Goal: Task Accomplishment & Management: Complete application form

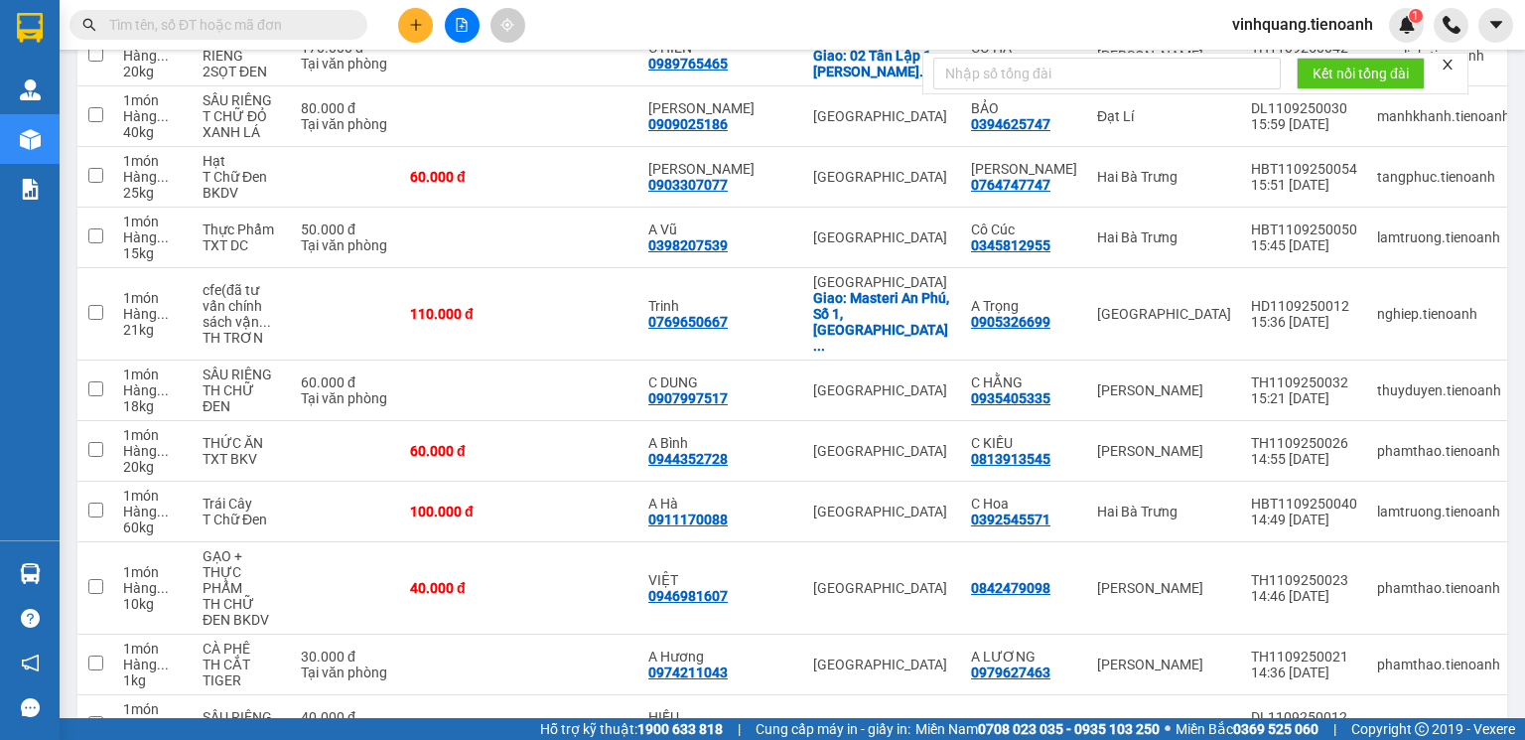
click at [266, 16] on input "text" at bounding box center [226, 25] width 234 height 22
click at [1446, 67] on icon "close" at bounding box center [1448, 65] width 14 height 14
click at [301, 31] on input "text" at bounding box center [226, 25] width 234 height 22
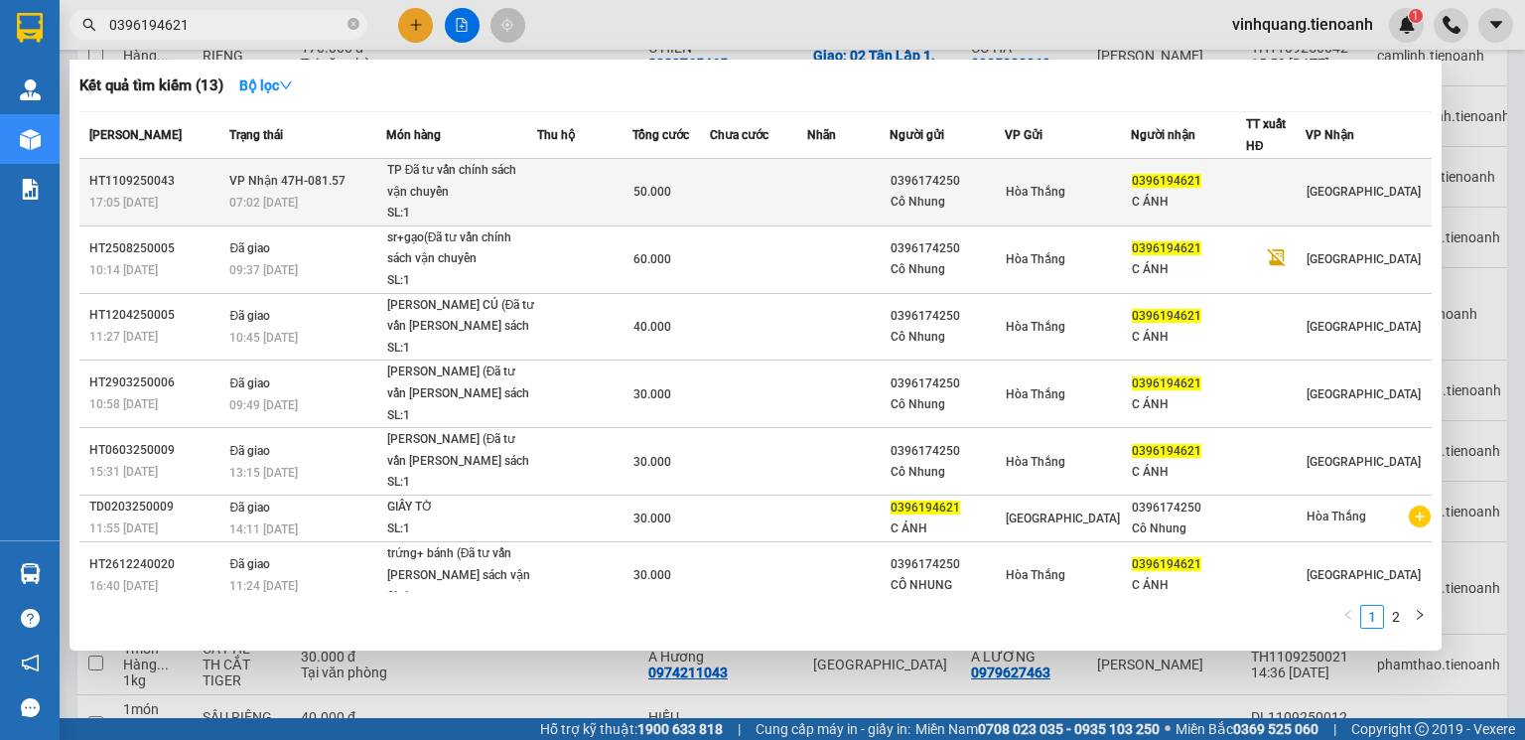
type input "0396194621"
click at [530, 203] on div "SL: 1" at bounding box center [461, 214] width 149 height 22
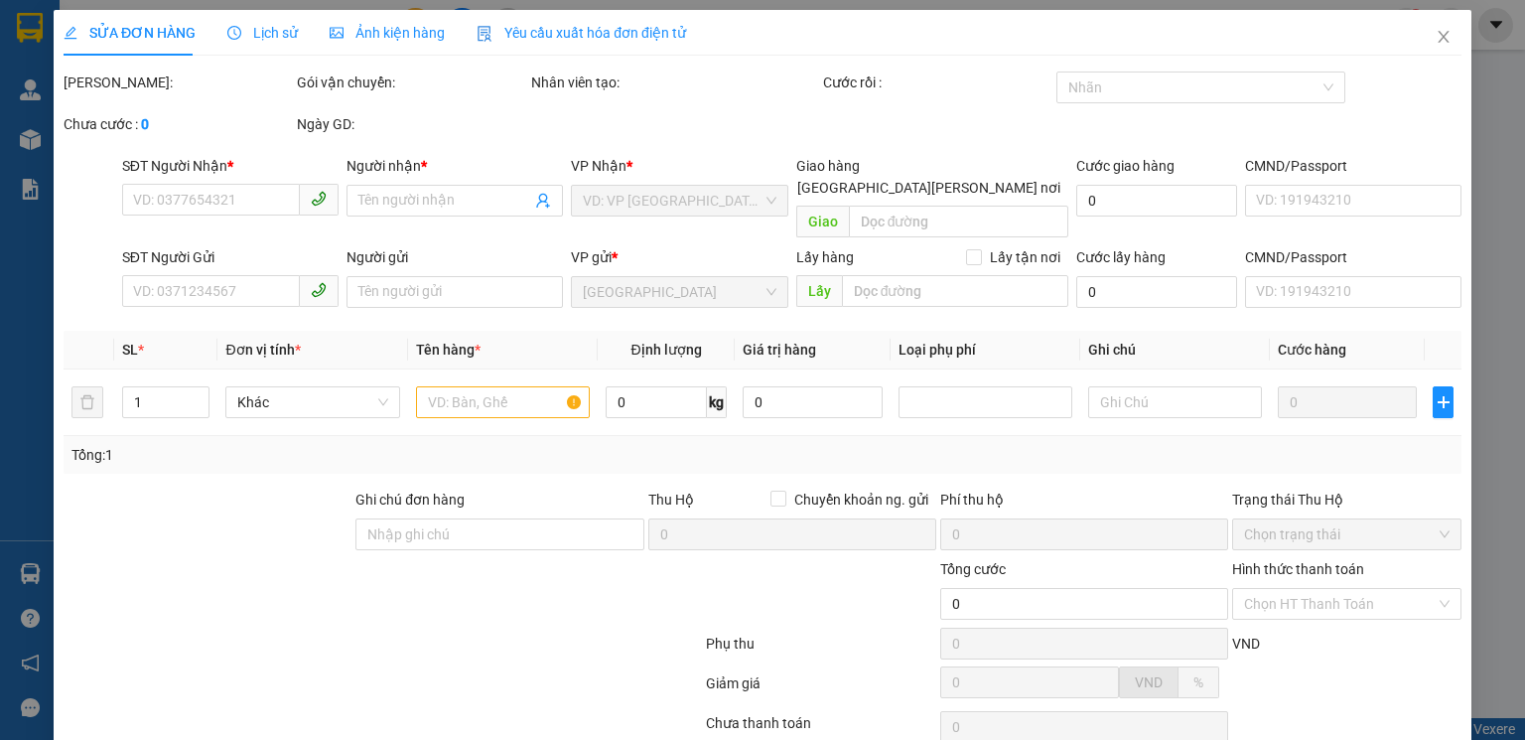
type input "0396194621"
type input "C ÁNH"
type input "0396174250"
type input "Cô Nhung"
type input "037173003542"
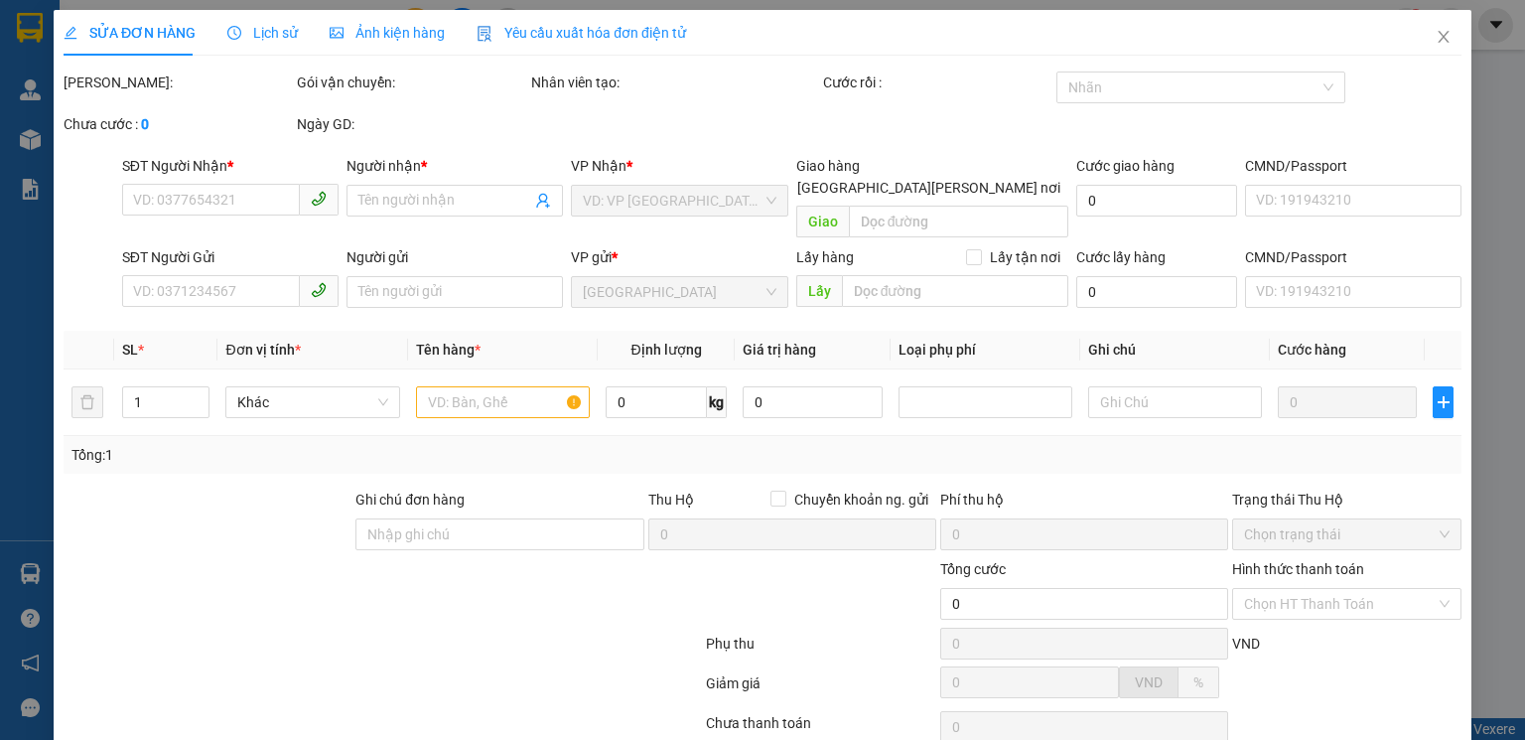
type input "50.000"
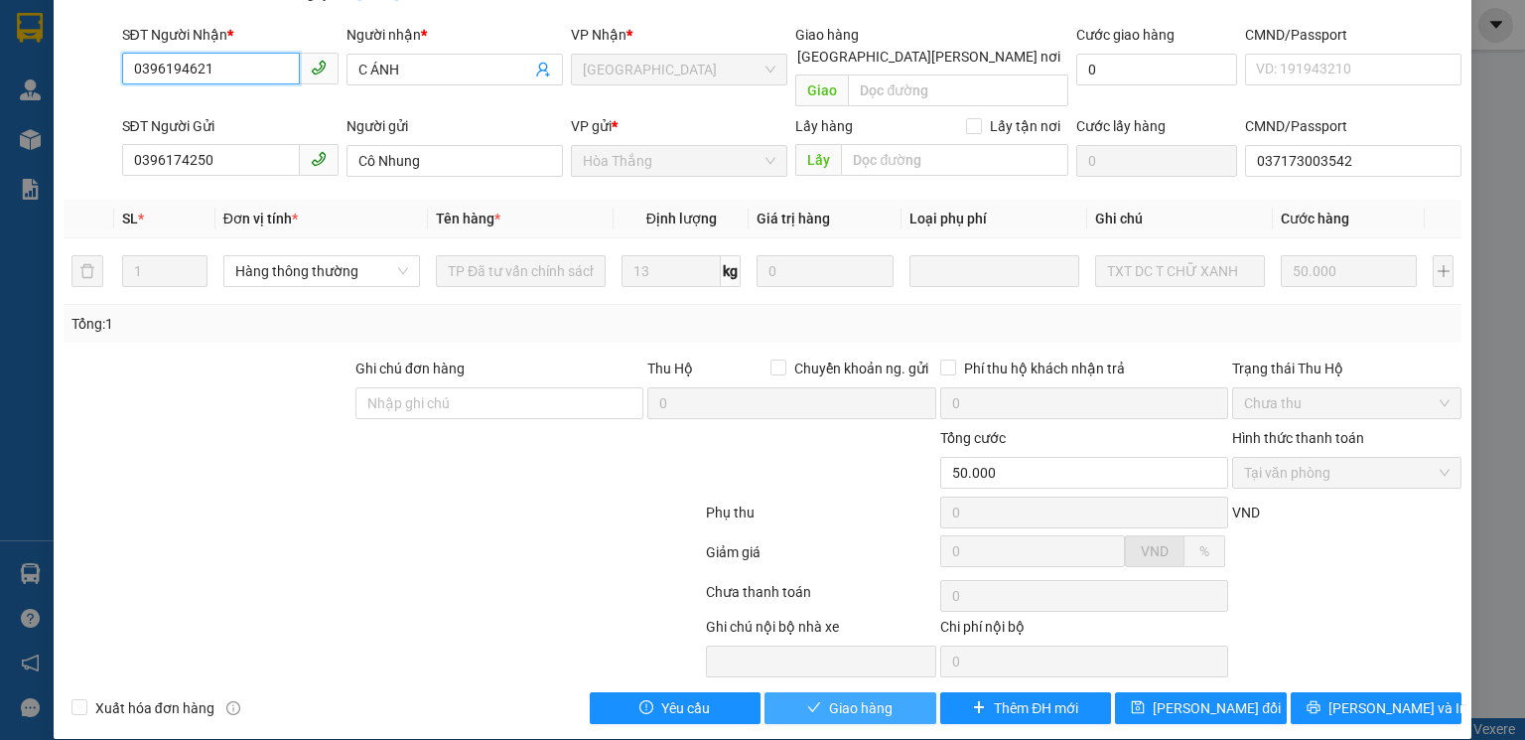
scroll to position [132, 0]
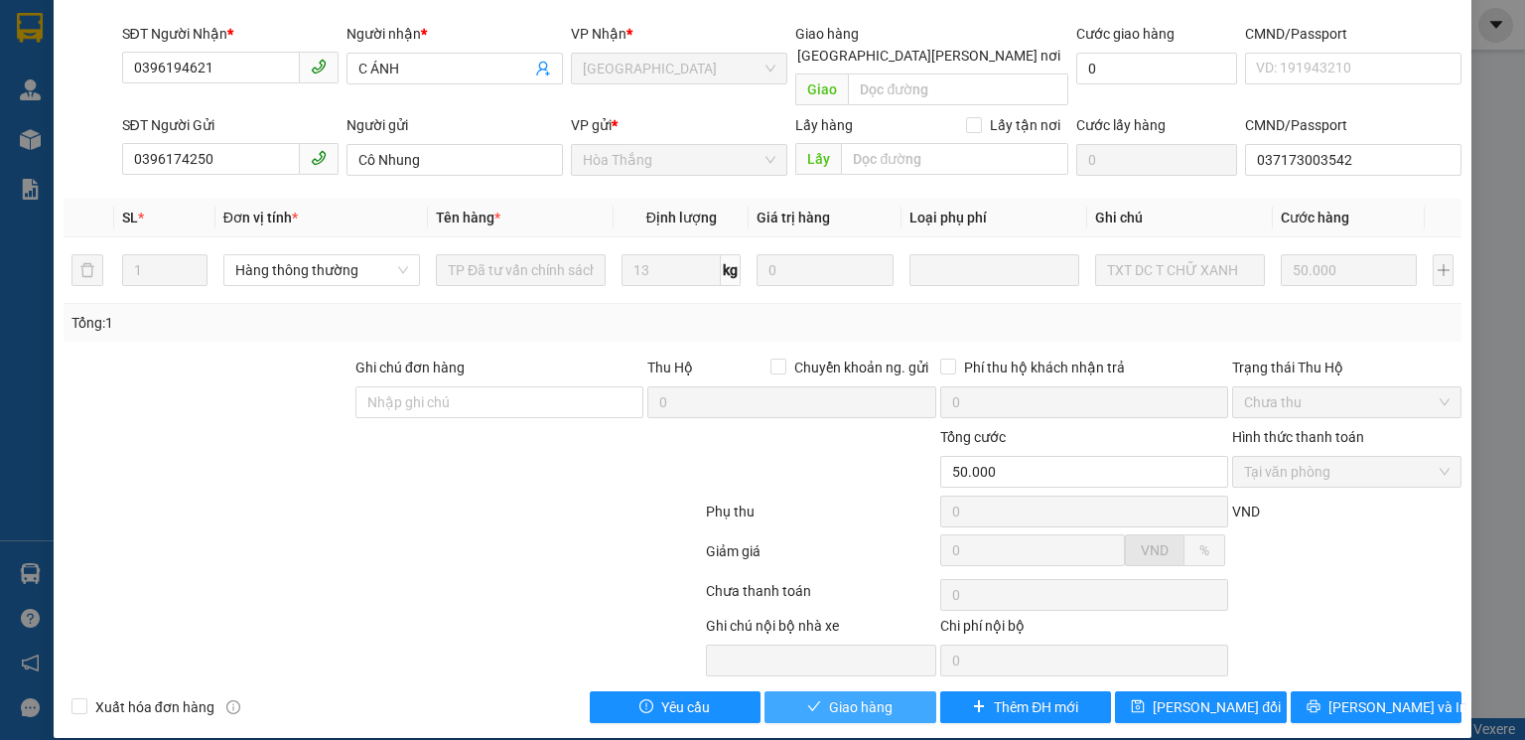
click at [840, 696] on span "Giao hàng" at bounding box center [861, 707] width 64 height 22
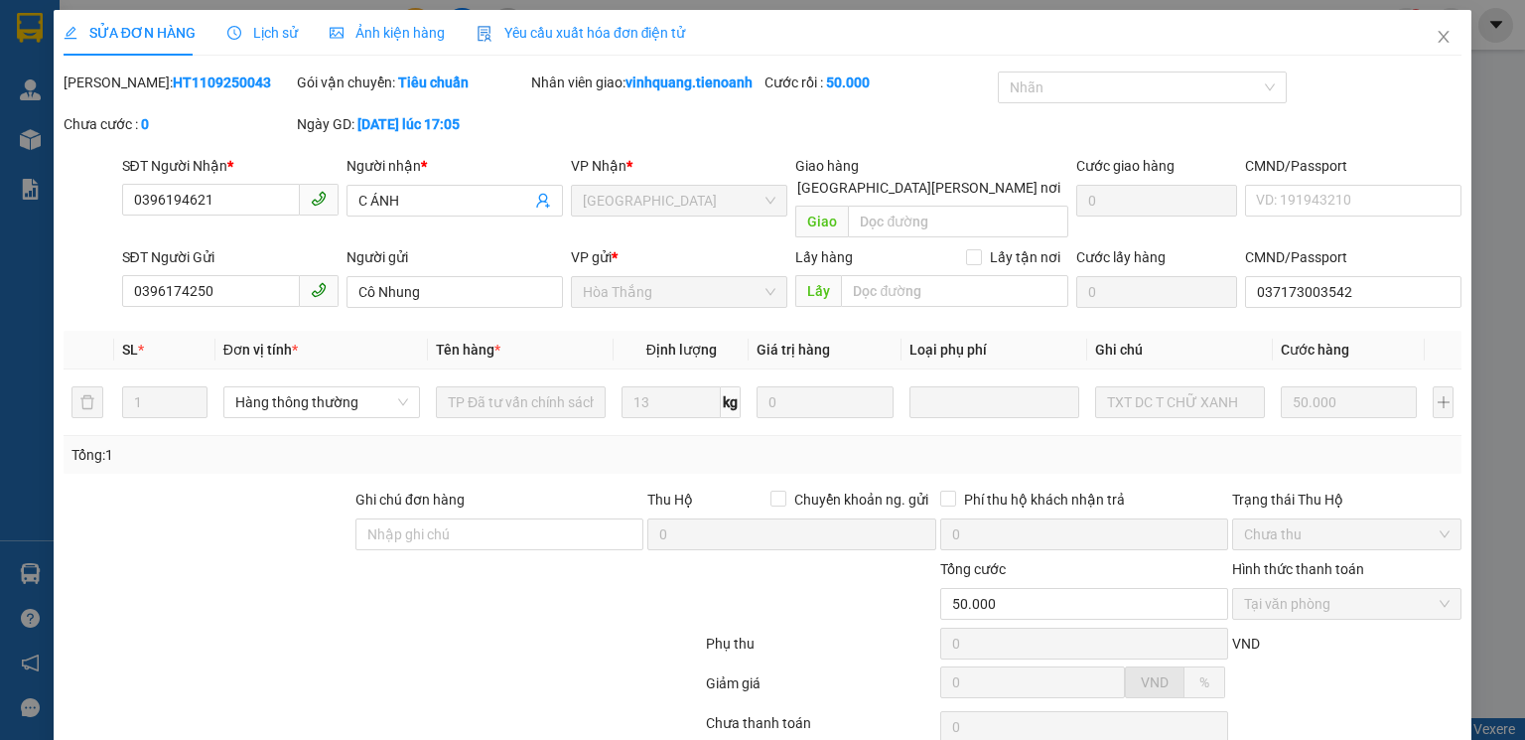
scroll to position [0, 0]
click at [1436, 35] on icon "close" at bounding box center [1444, 37] width 16 height 16
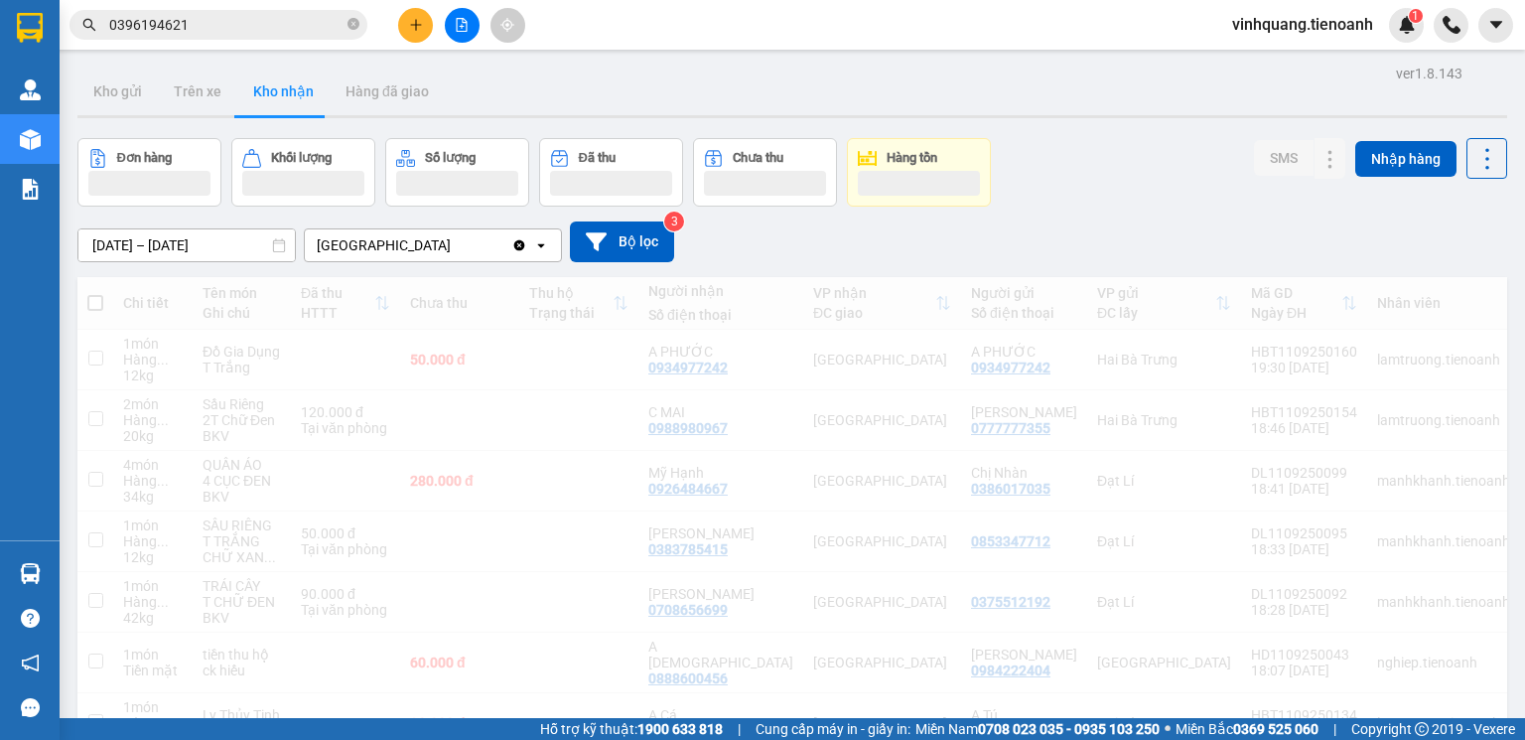
click at [242, 17] on input "0396194621" at bounding box center [226, 25] width 234 height 22
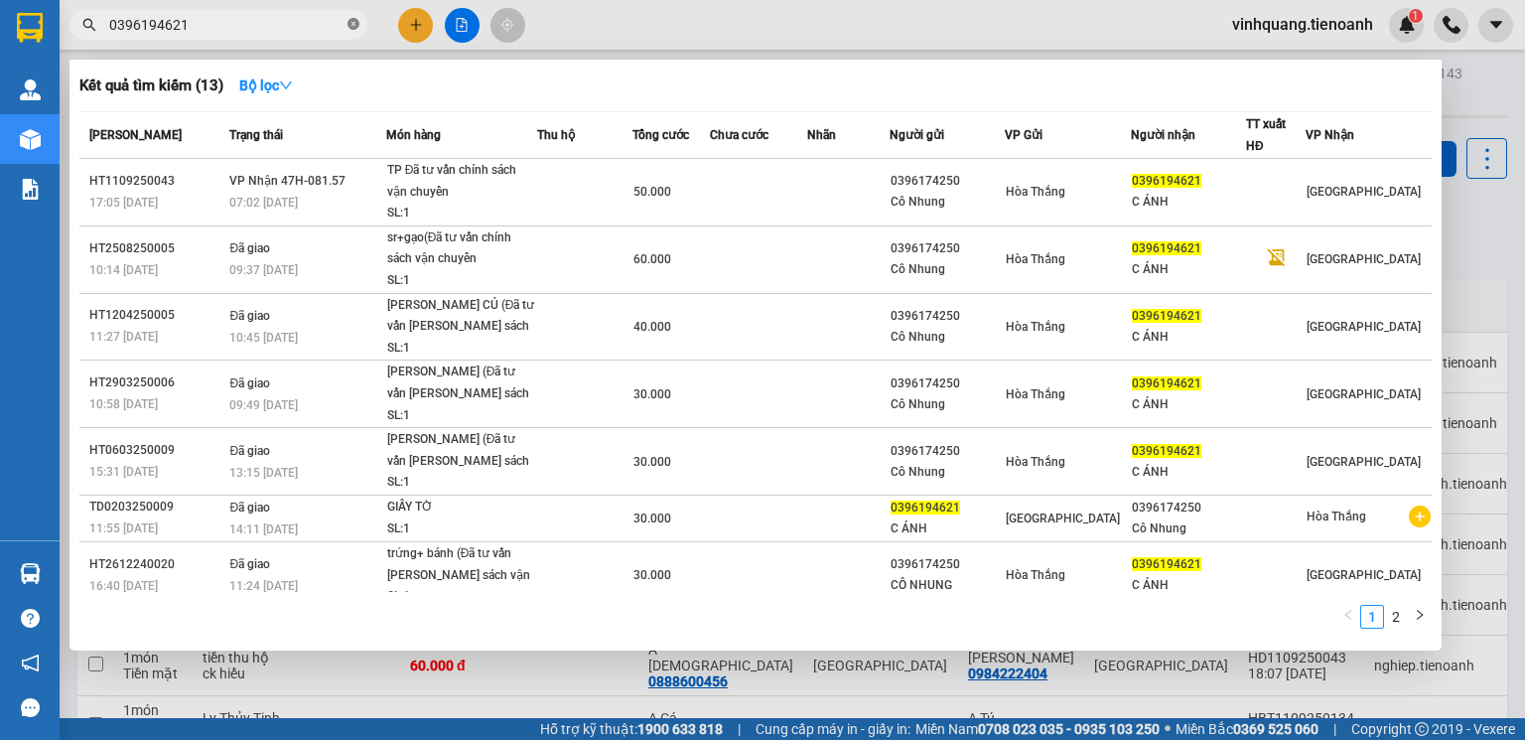
click at [351, 26] on icon "close-circle" at bounding box center [354, 24] width 12 height 12
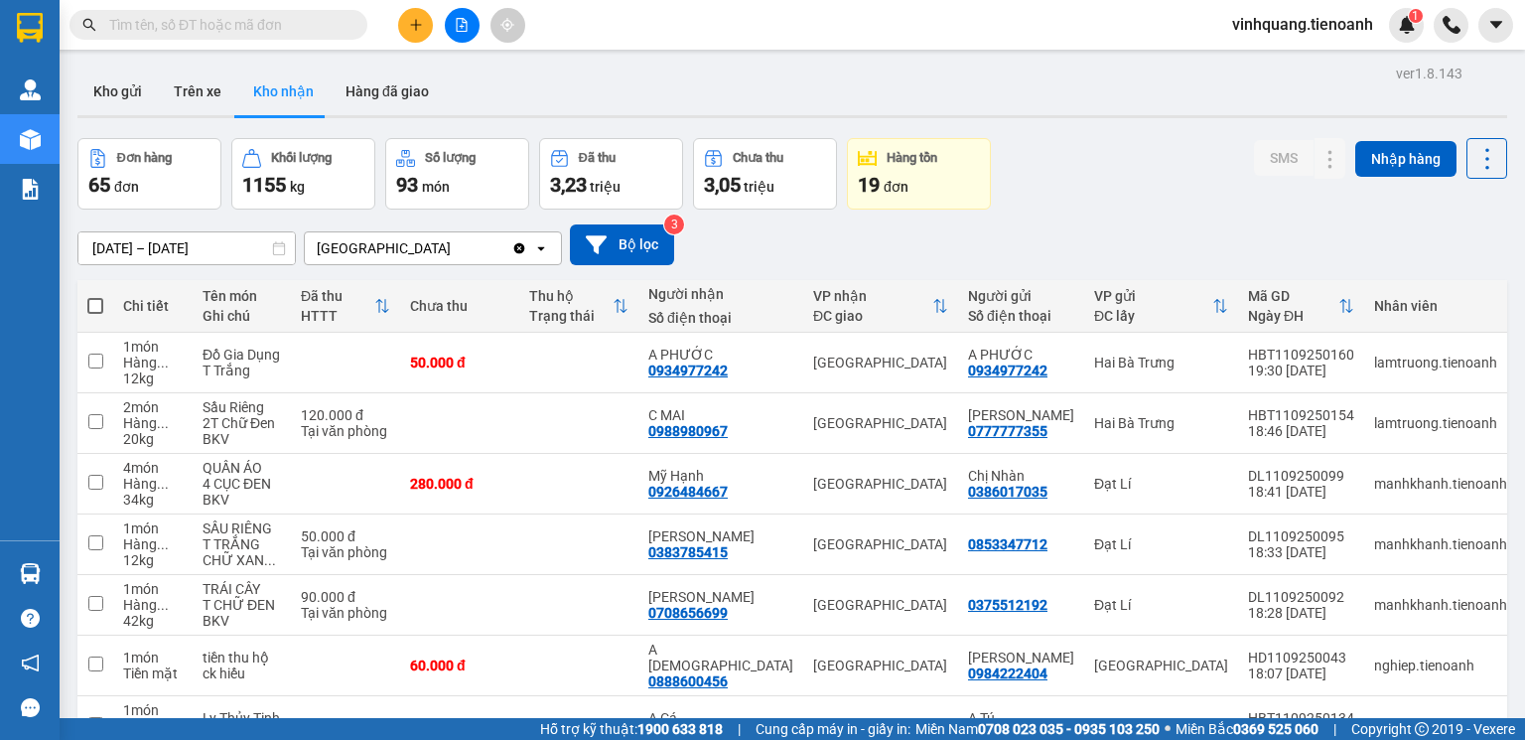
click at [276, 28] on input "text" at bounding box center [226, 25] width 234 height 22
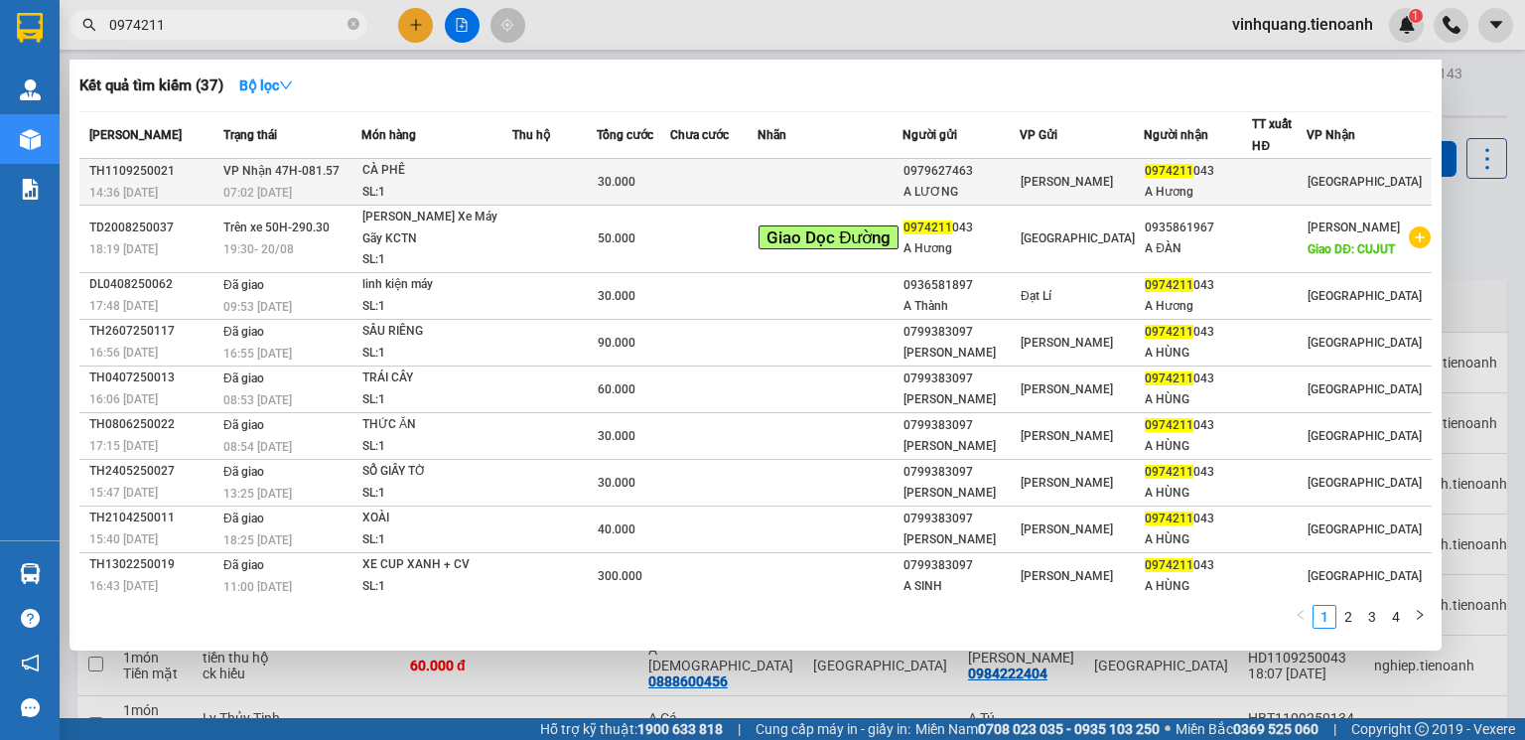
type input "0974211"
click at [511, 175] on div "CÀ PHÊ" at bounding box center [436, 171] width 149 height 22
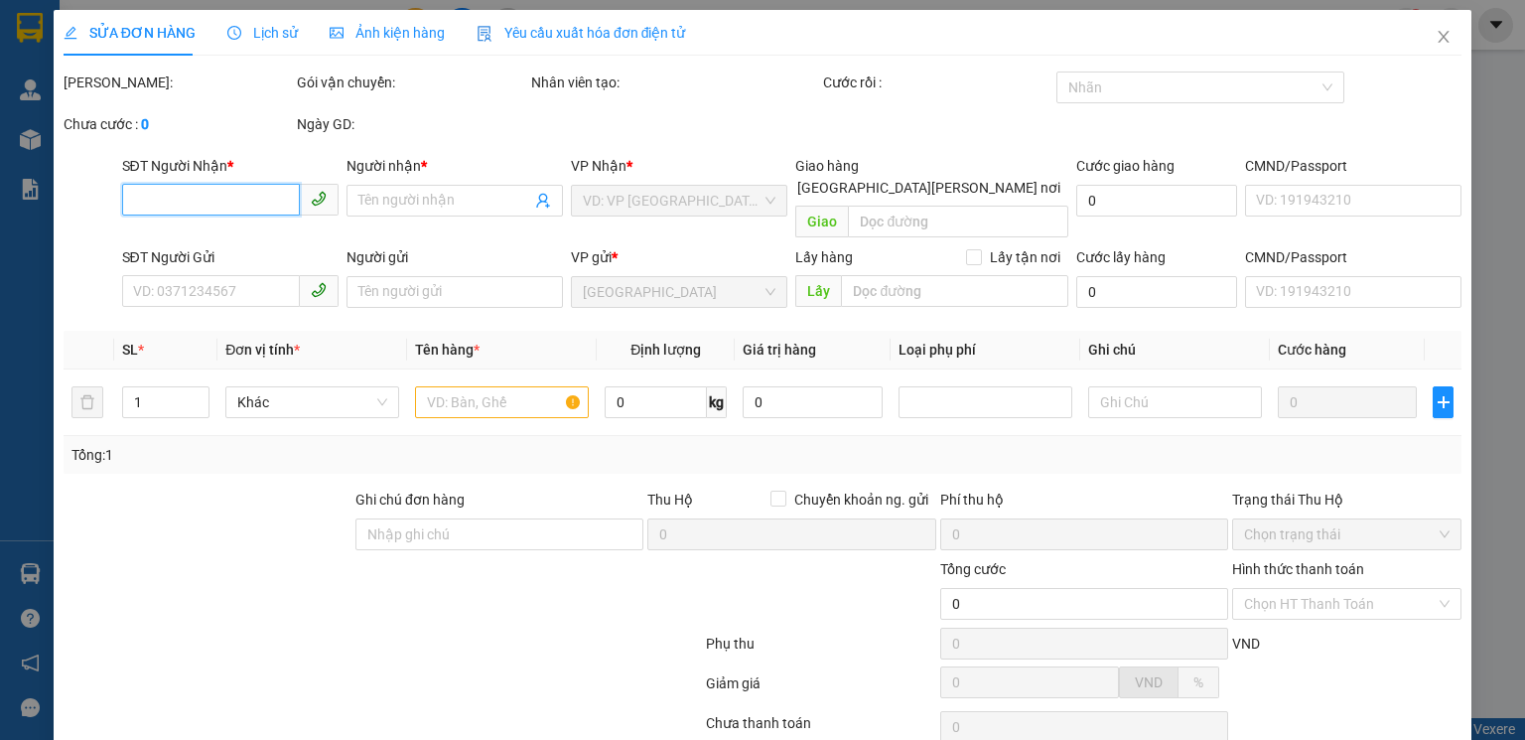
type input "0974211043"
type input "A Hương"
type input "0979627463"
type input "A LƯƠNG"
type input "30.000"
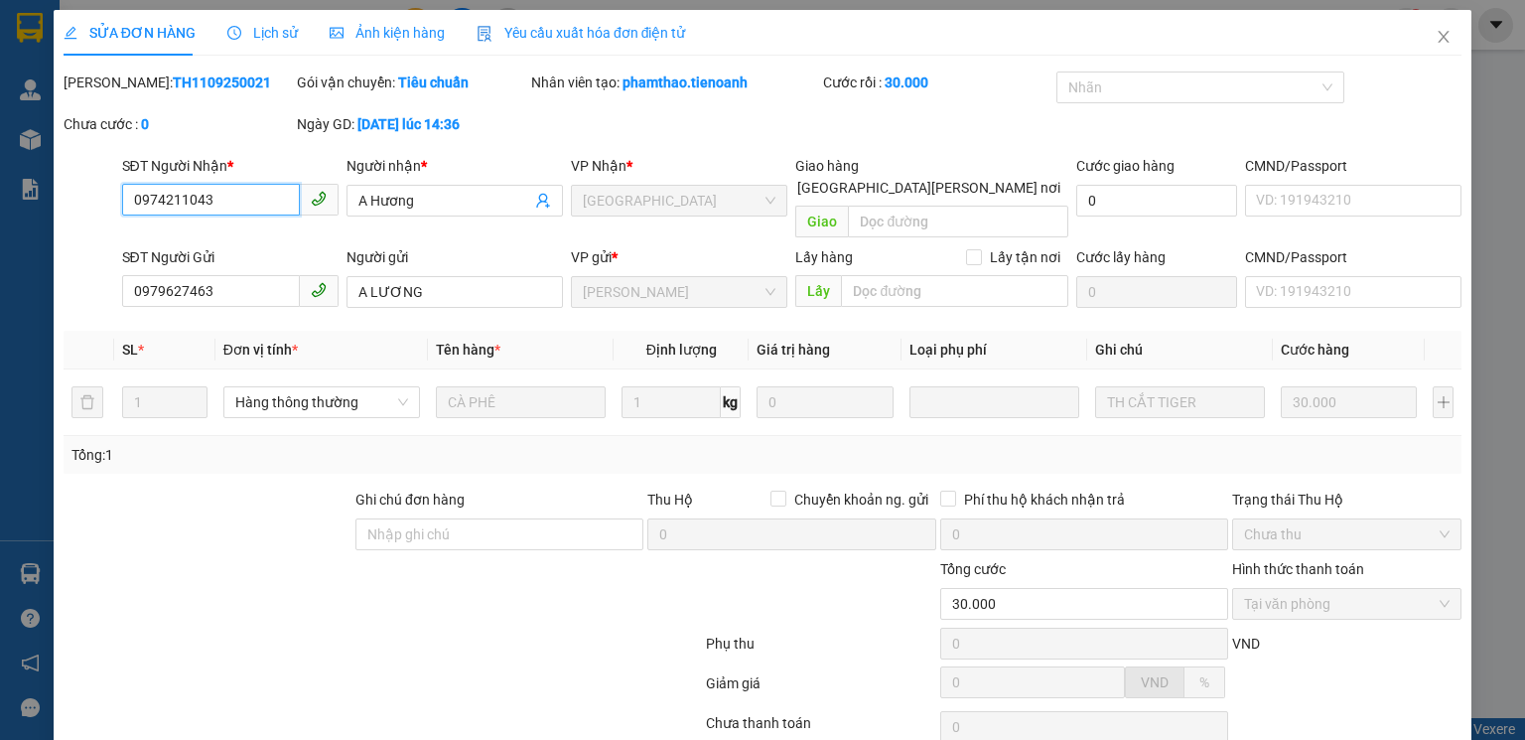
scroll to position [132, 0]
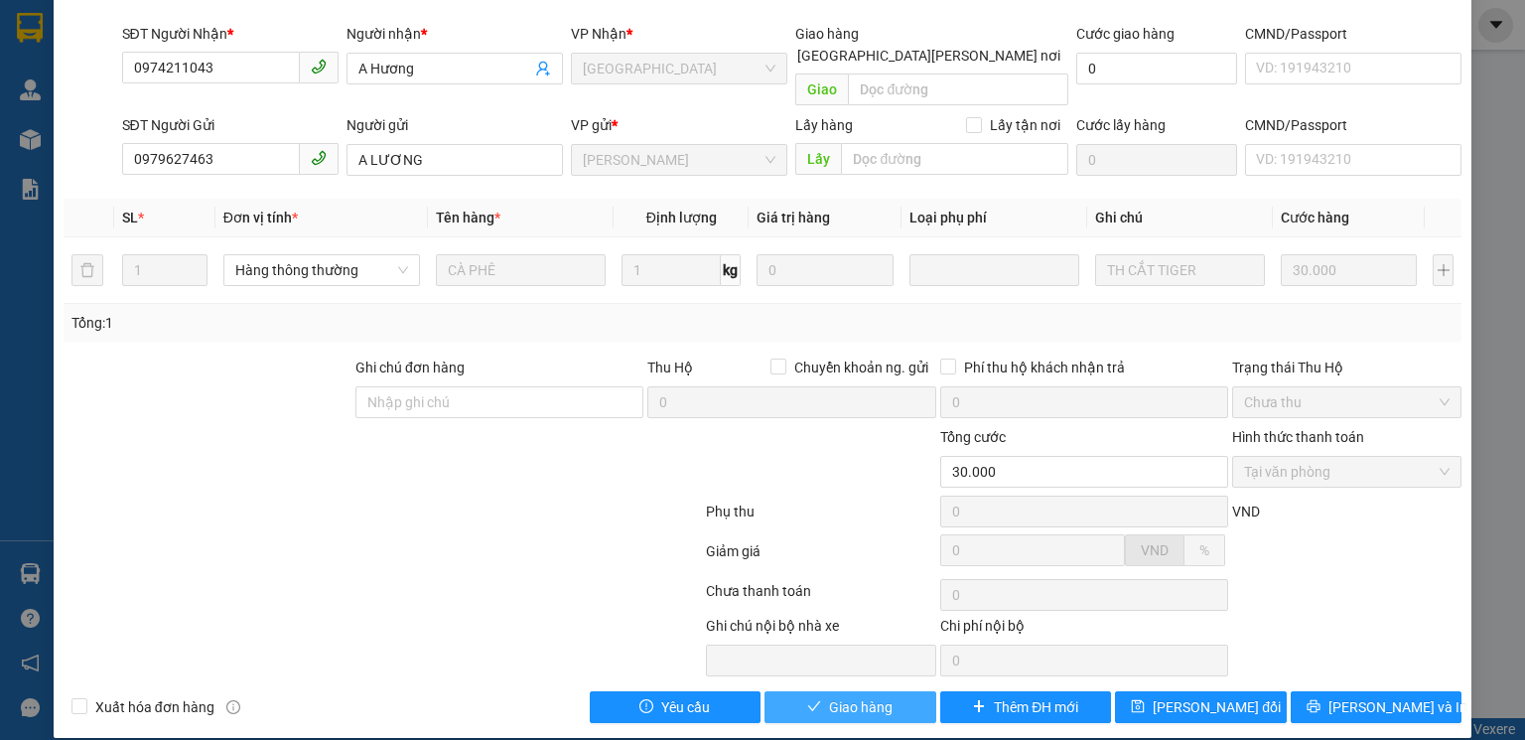
click at [882, 696] on span "Giao hàng" at bounding box center [861, 707] width 64 height 22
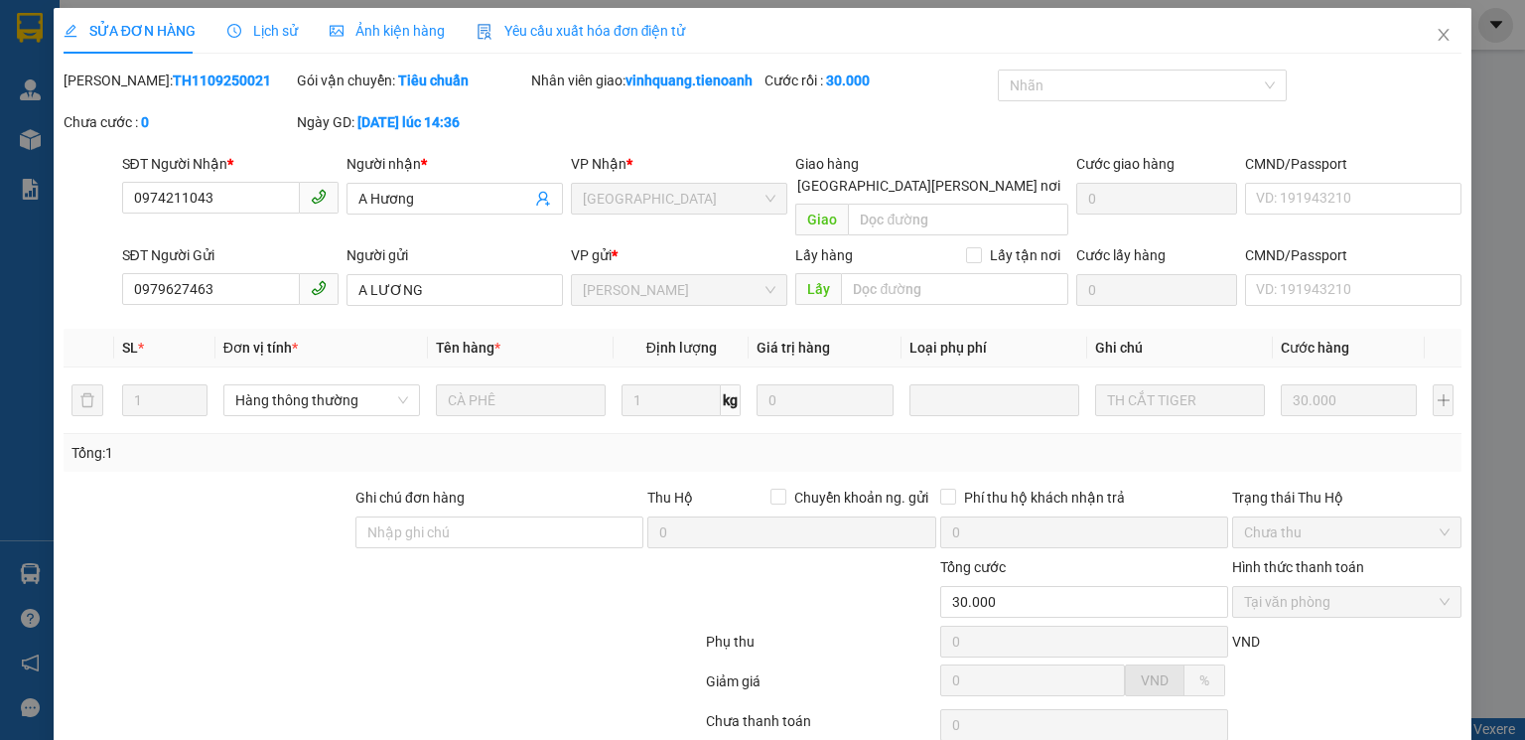
scroll to position [0, 0]
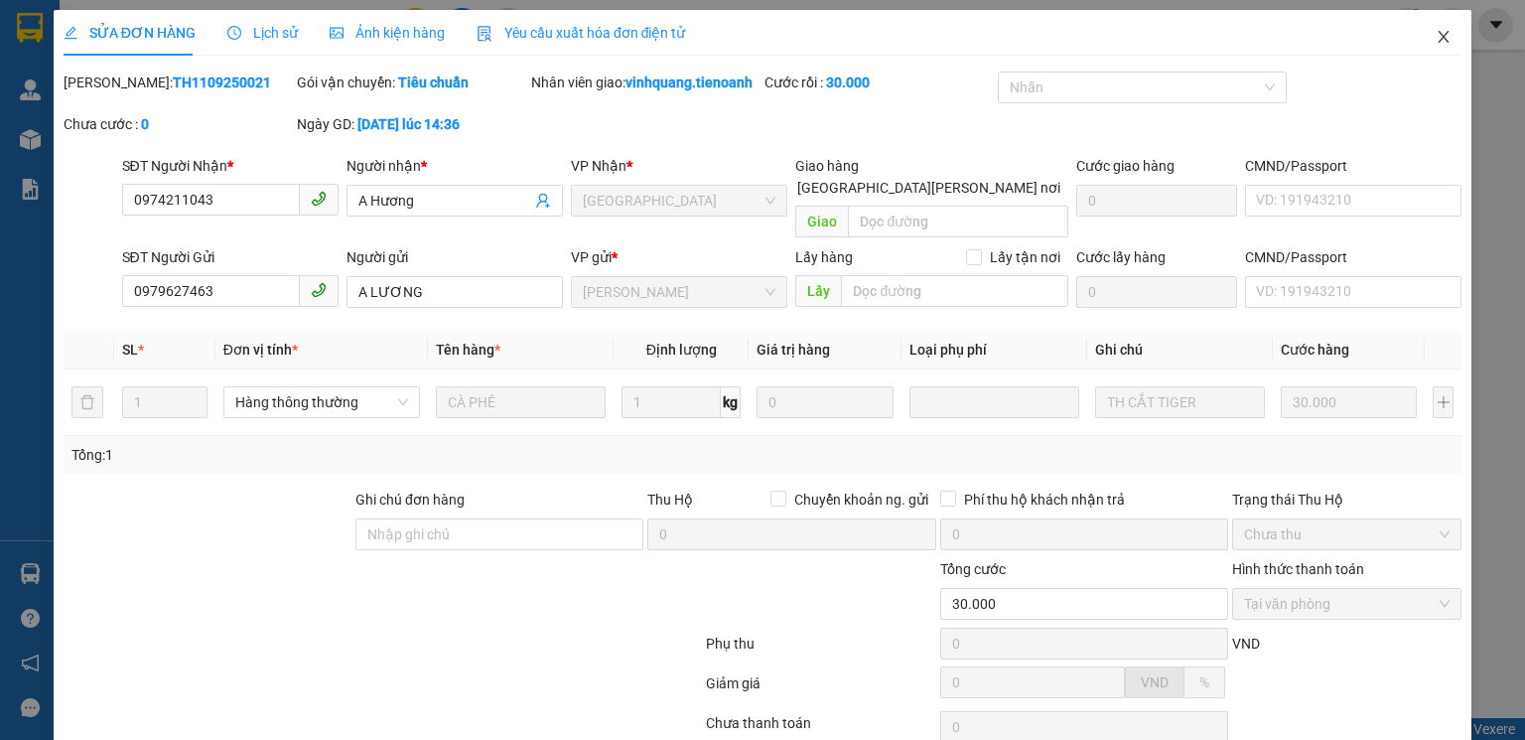
click at [1439, 39] on icon "close" at bounding box center [1444, 37] width 11 height 12
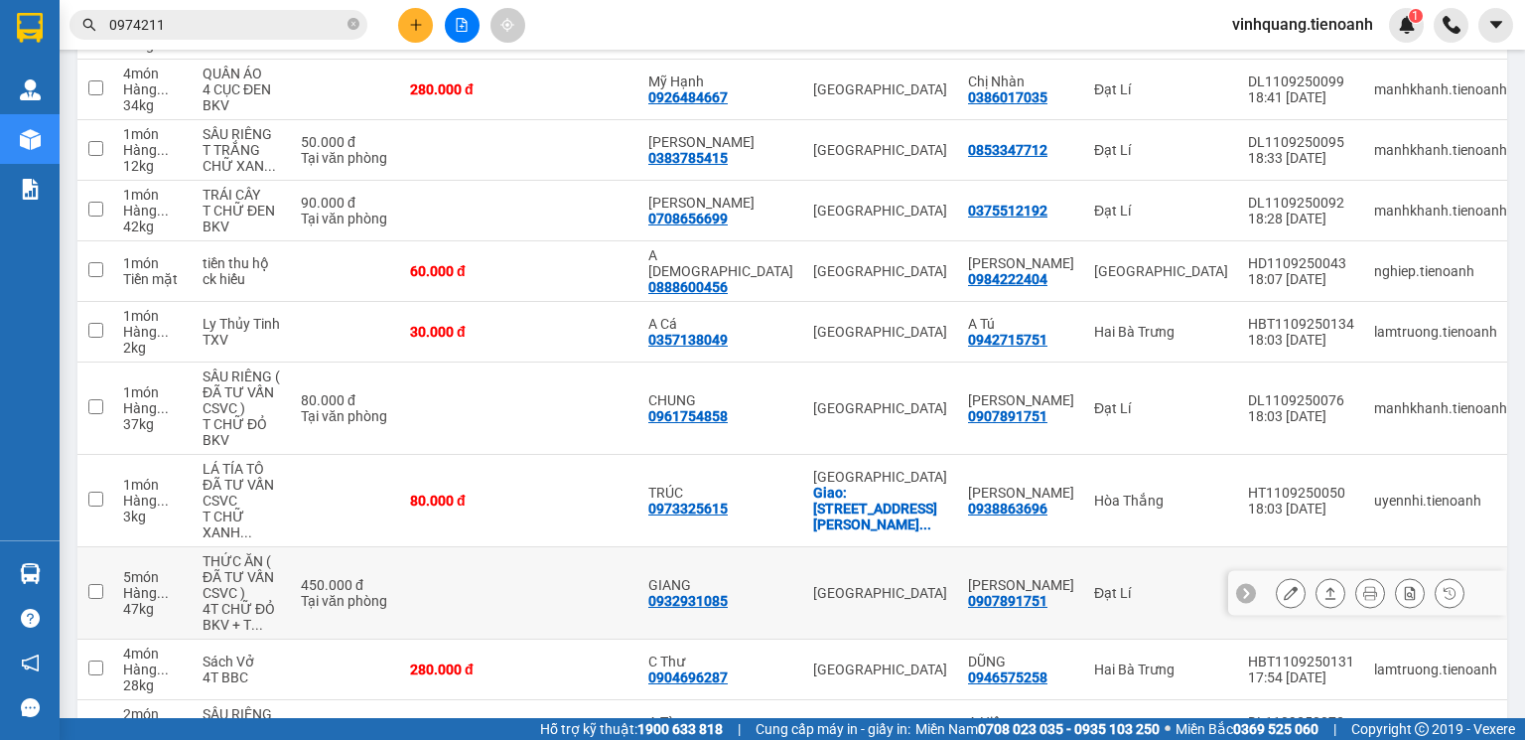
scroll to position [79, 0]
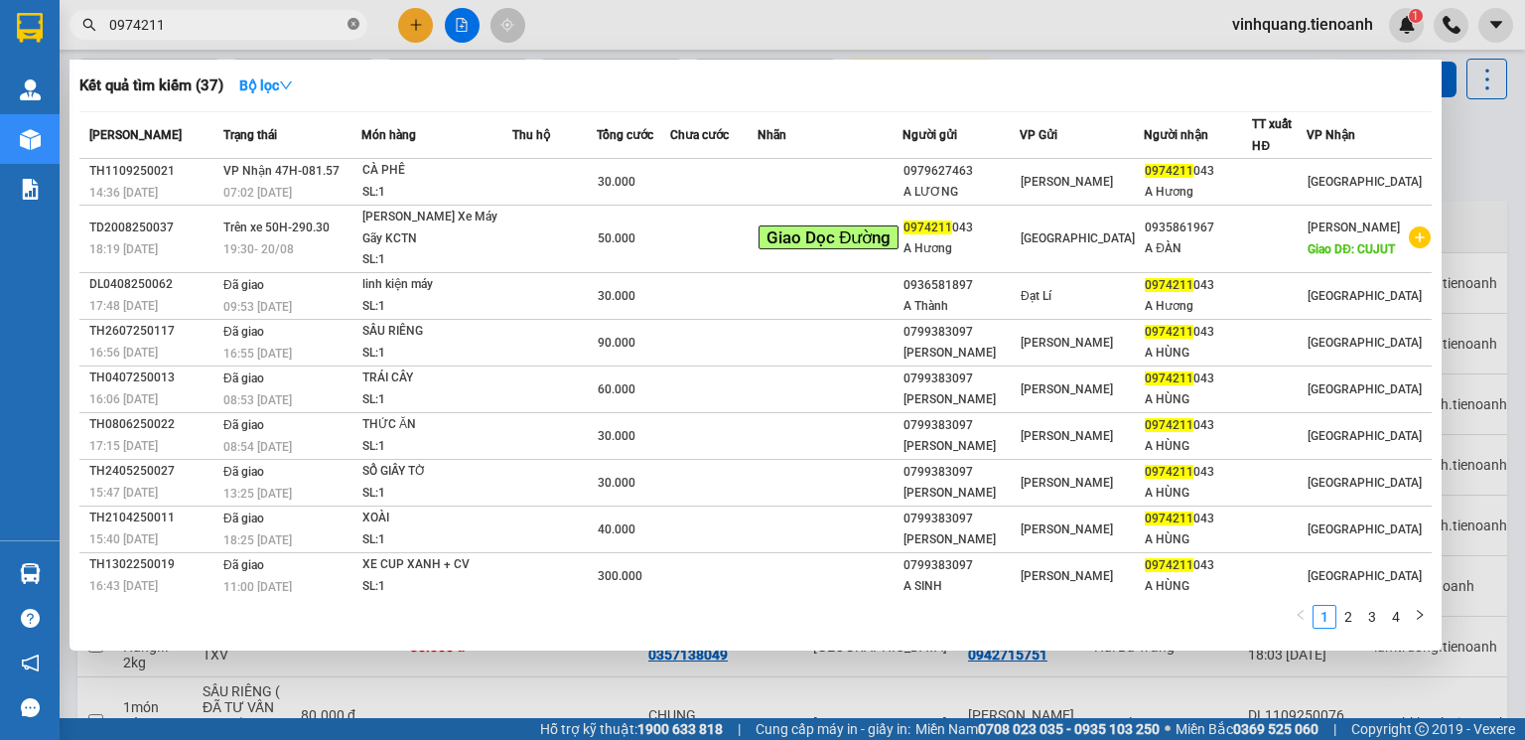
click at [350, 24] on icon "close-circle" at bounding box center [354, 24] width 12 height 12
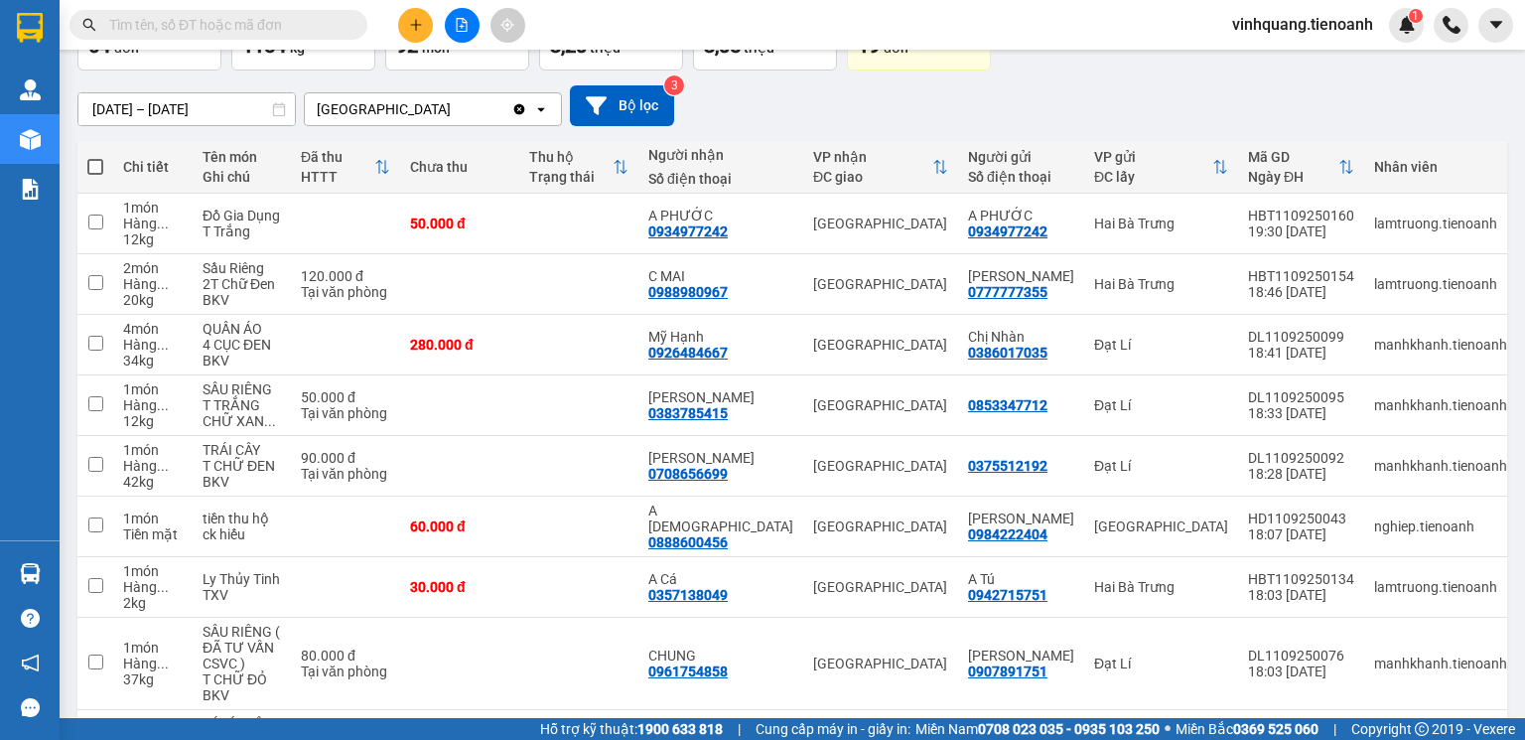
scroll to position [0, 0]
